Goal: Navigation & Orientation: Find specific page/section

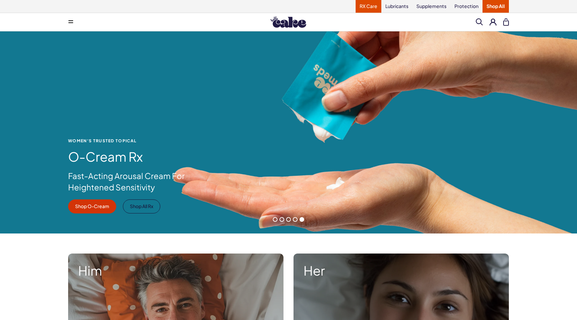
click at [372, 7] on link "RX Care" at bounding box center [369, 6] width 26 height 13
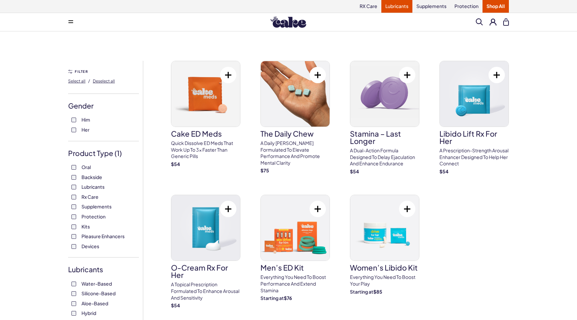
click at [392, 7] on link "Lubricants" at bounding box center [396, 6] width 31 height 13
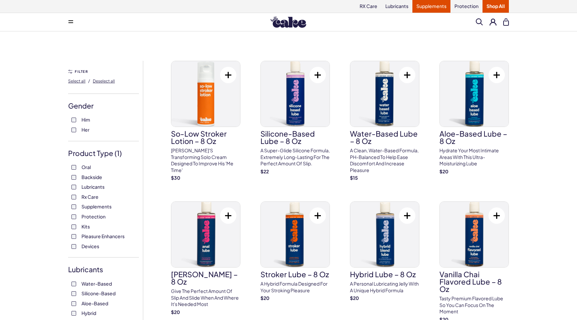
click at [443, 8] on link "Supplements" at bounding box center [431, 6] width 38 height 13
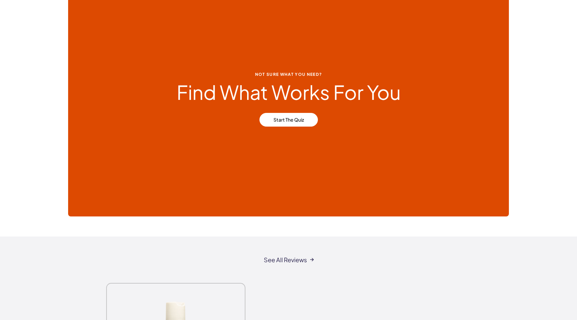
scroll to position [432, 0]
